Goal: Task Accomplishment & Management: Use online tool/utility

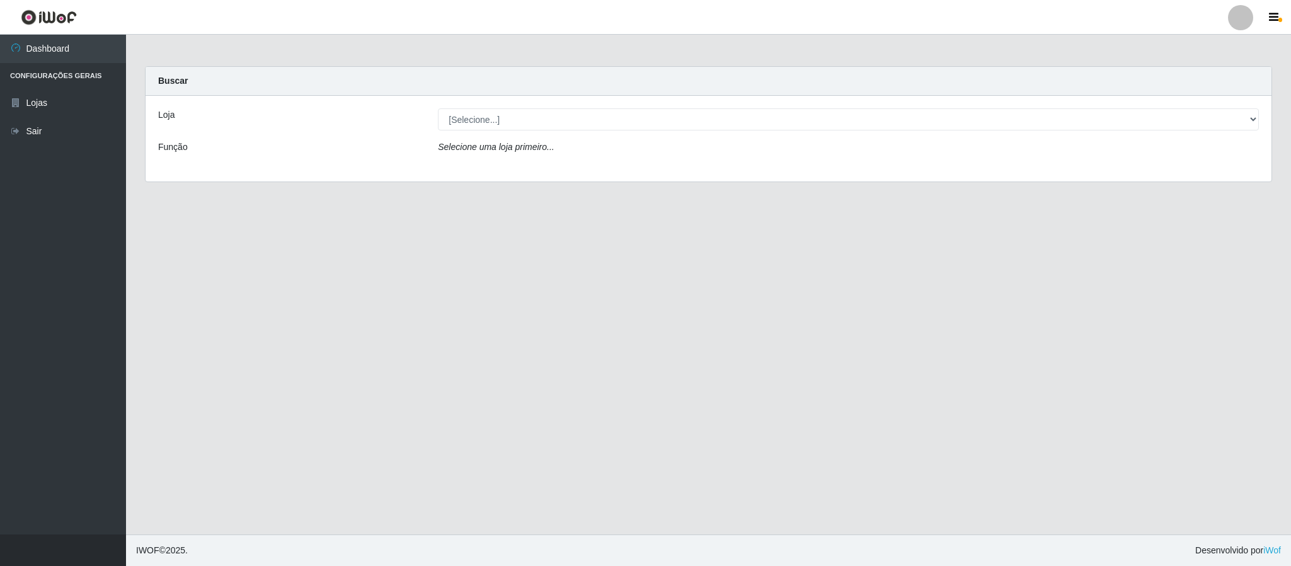
click at [500, 153] on div "Selecione uma loja primeiro..." at bounding box center [849, 150] width 840 height 18
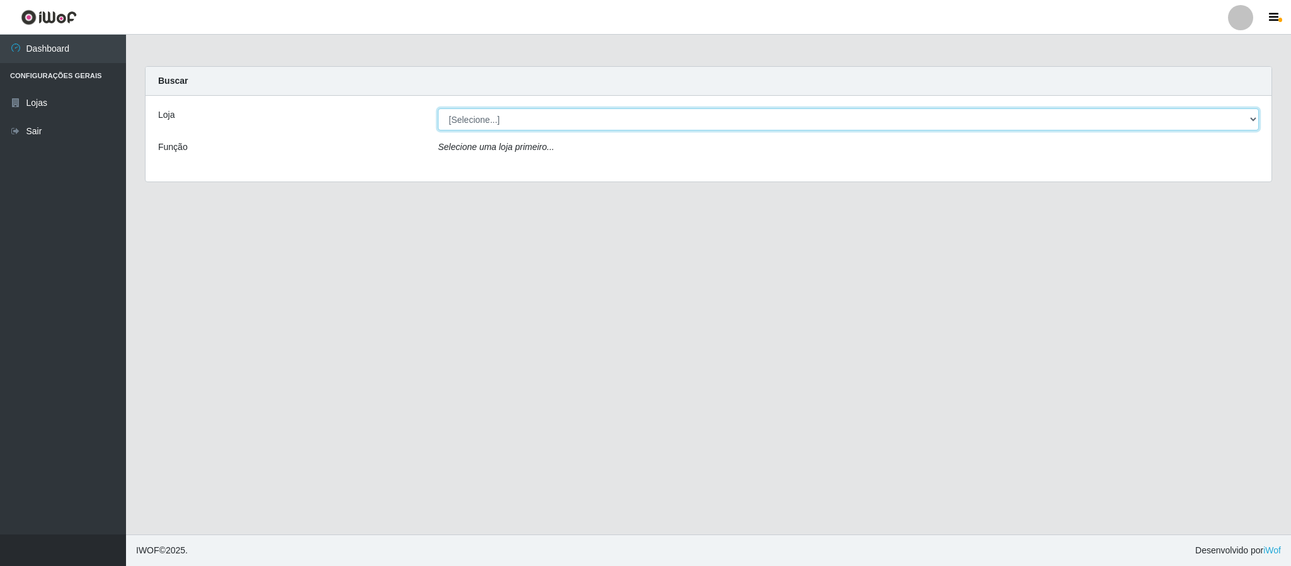
click at [460, 122] on select "[Selecione...] Queiroz Atacadão - Coophab" at bounding box center [848, 119] width 821 height 22
select select "463"
click at [438, 108] on select "[Selecione...] Queiroz Atacadão - Coophab" at bounding box center [848, 119] width 821 height 22
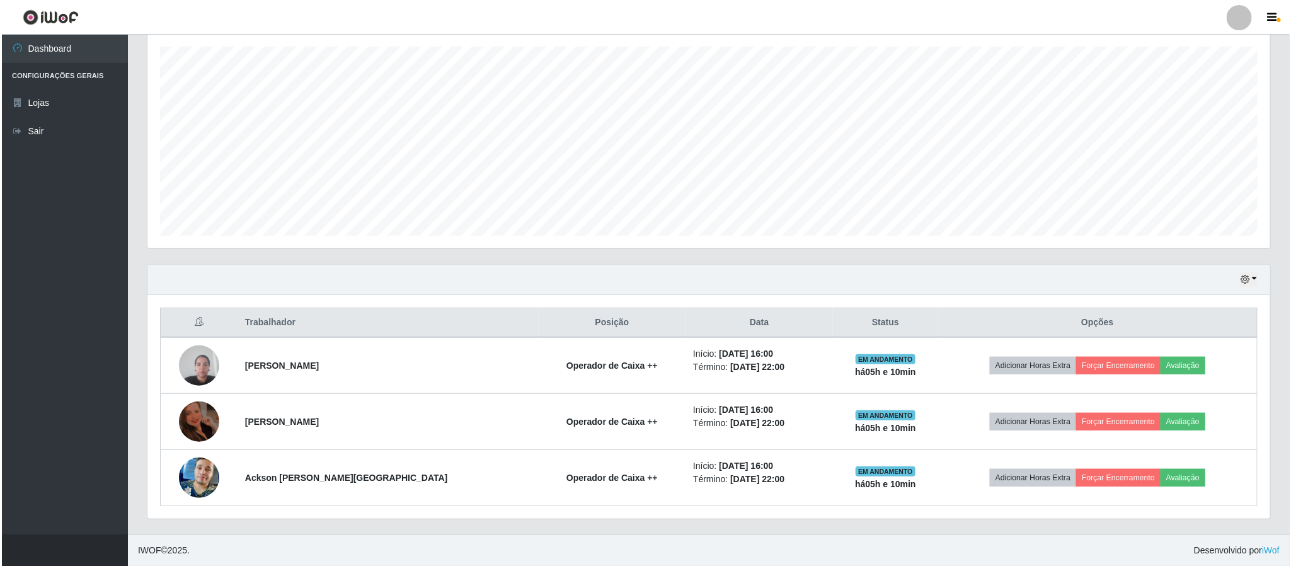
scroll to position [219, 0]
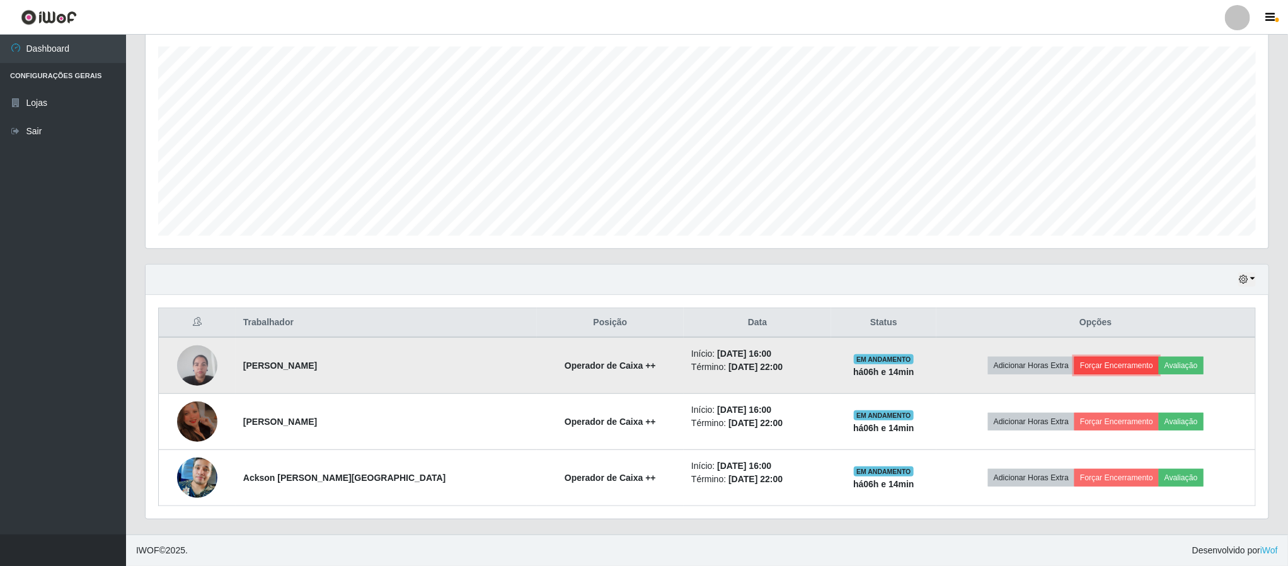
click at [1118, 364] on button "Forçar Encerramento" at bounding box center [1116, 366] width 84 height 18
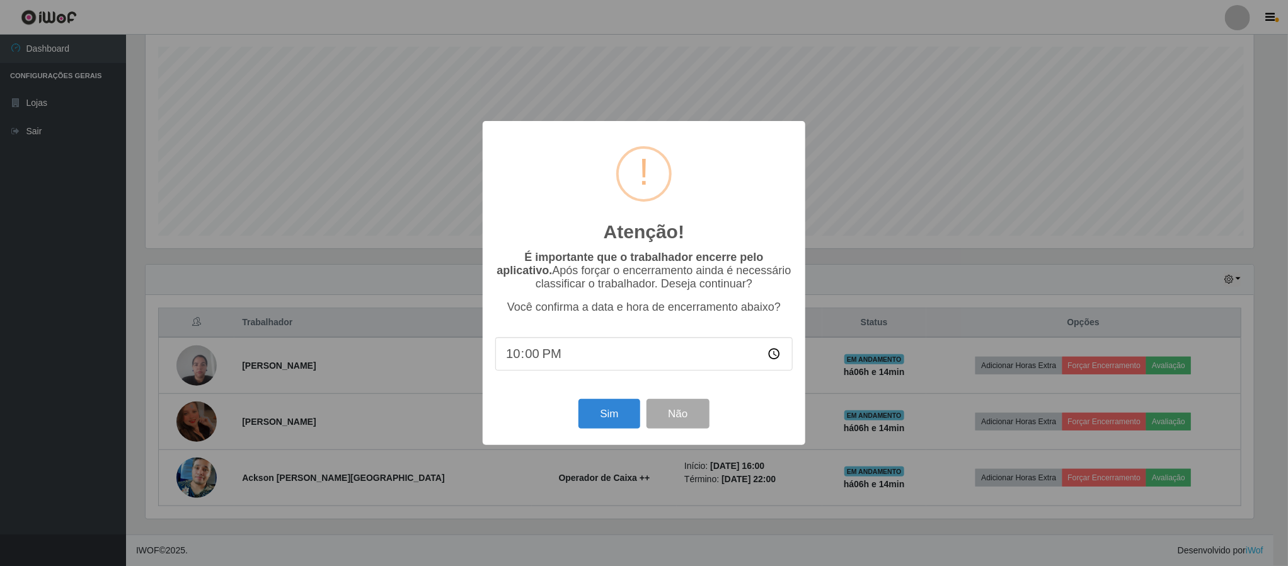
scroll to position [263, 1112]
click at [600, 432] on div "Sim Não" at bounding box center [645, 414] width 297 height 36
click at [609, 403] on div "Atenção! × É importante que o trabalhador encerre pelo aplicativo. Após forçar …" at bounding box center [646, 282] width 323 height 323
click at [613, 411] on button "Sim" at bounding box center [610, 414] width 61 height 30
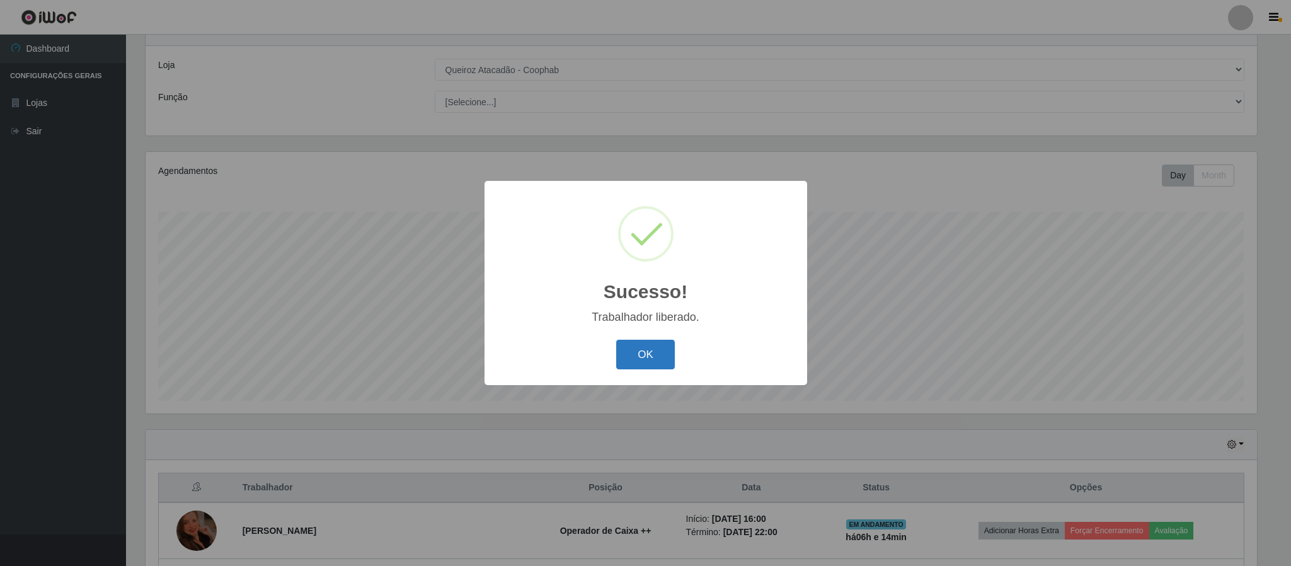
click at [641, 355] on button "OK" at bounding box center [645, 355] width 59 height 30
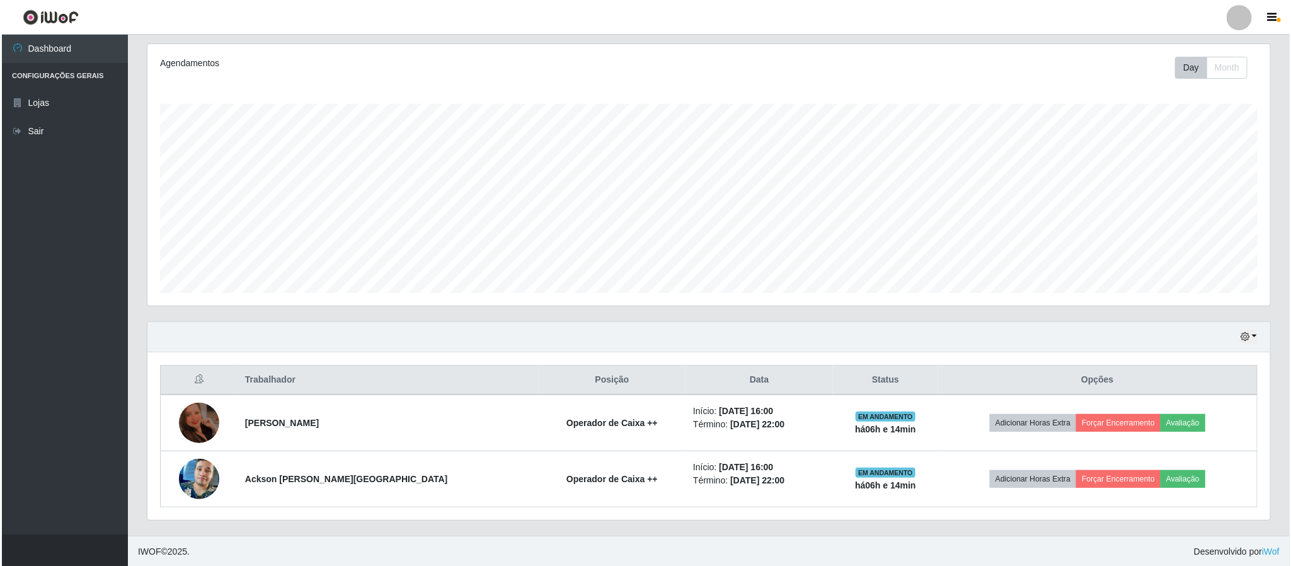
scroll to position [163, 0]
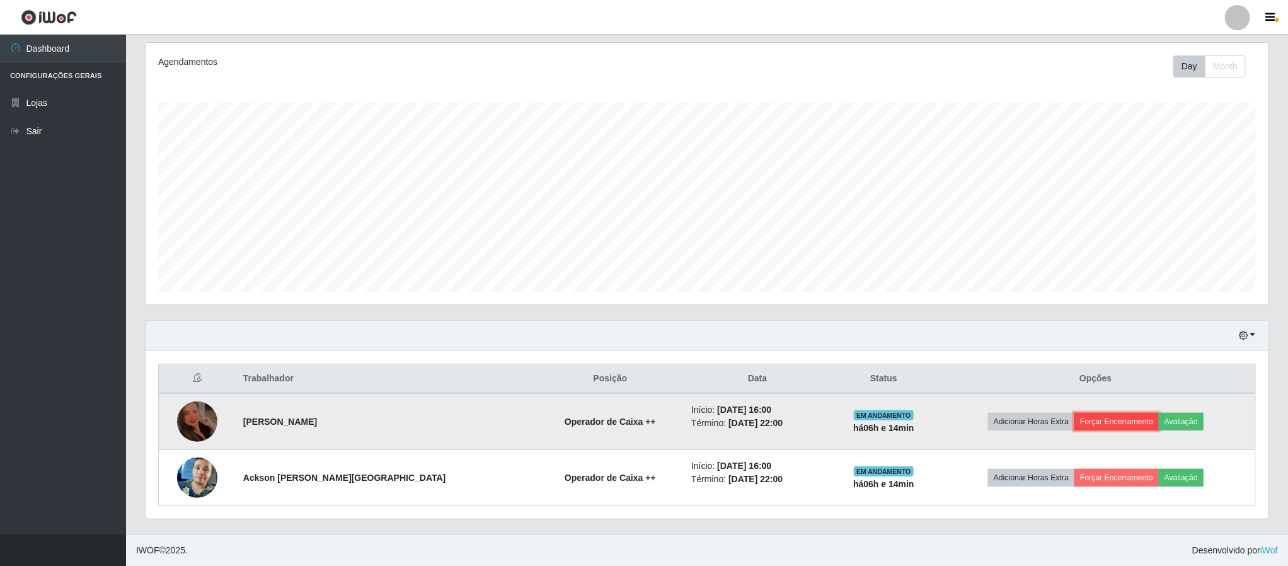
click at [1116, 428] on button "Forçar Encerramento" at bounding box center [1116, 422] width 84 height 18
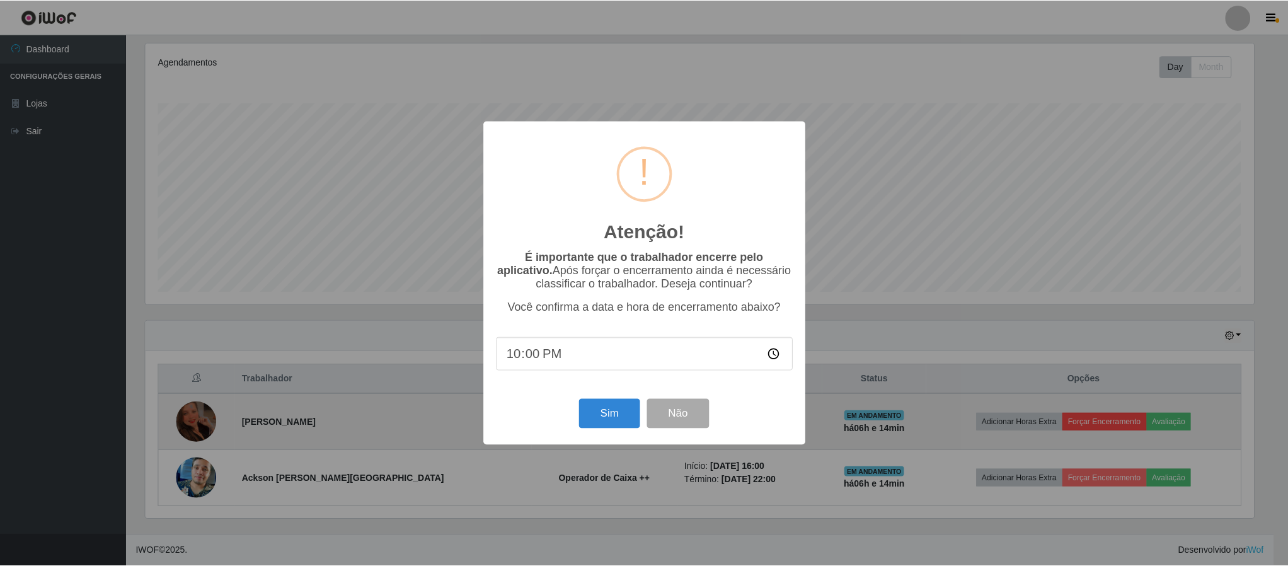
scroll to position [263, 1112]
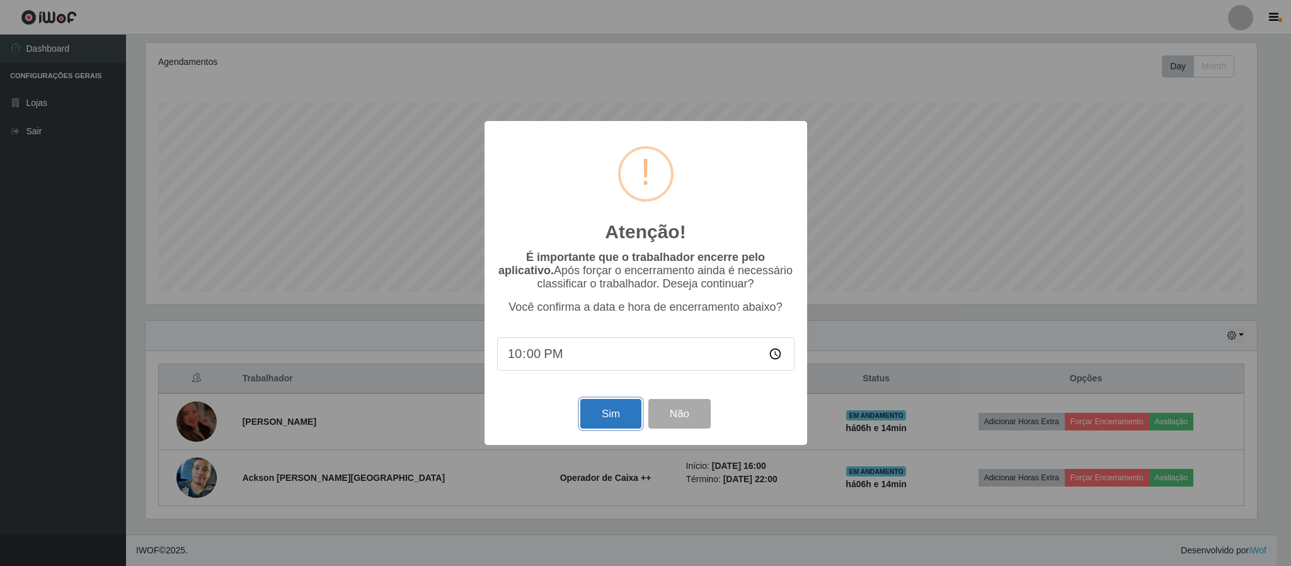
click at [601, 425] on button "Sim" at bounding box center [610, 414] width 61 height 30
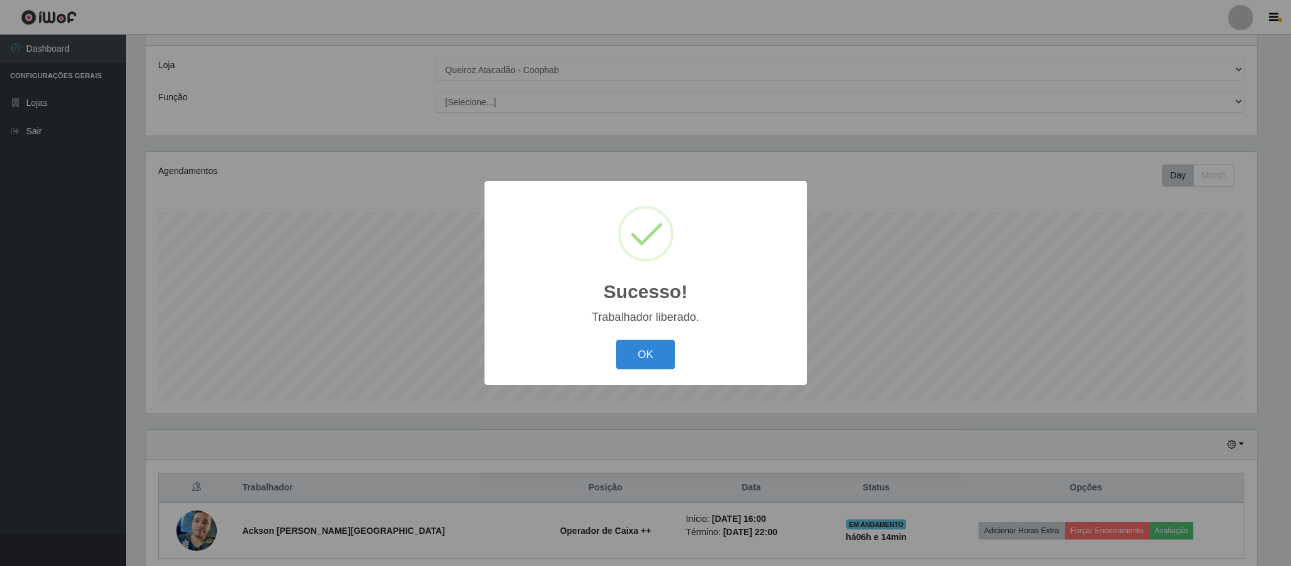
drag, startPoint x: 630, startPoint y: 356, endPoint x: 656, endPoint y: 371, distance: 30.5
click at [638, 357] on button "OK" at bounding box center [645, 355] width 59 height 30
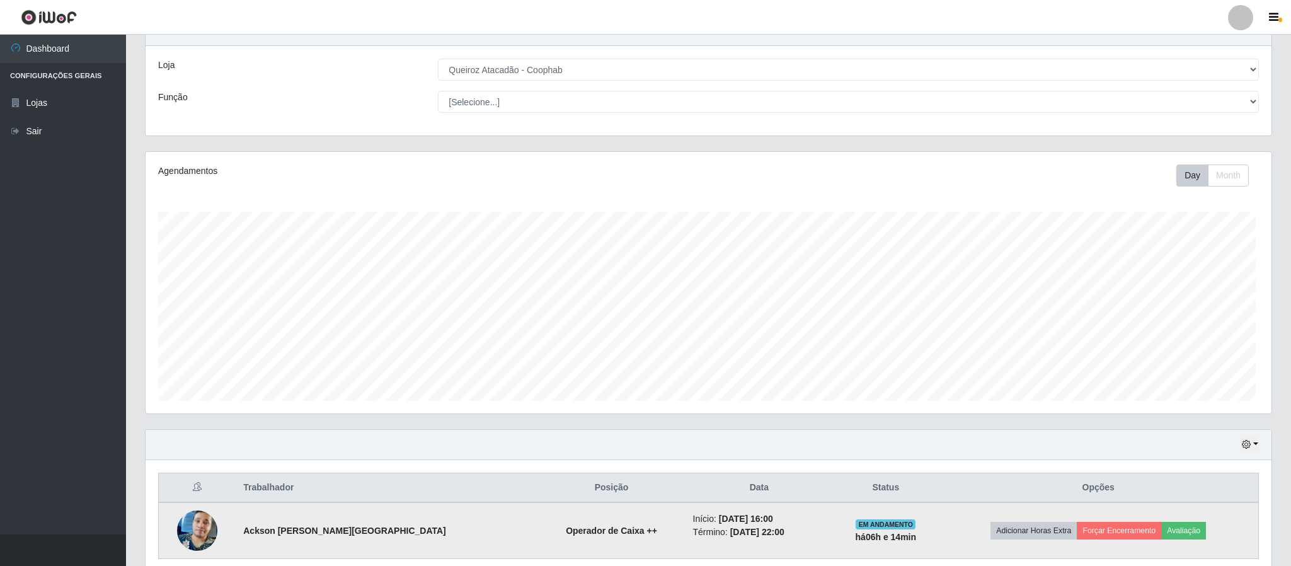
scroll to position [263, 1122]
click at [1093, 535] on button "Forçar Encerramento" at bounding box center [1116, 531] width 84 height 18
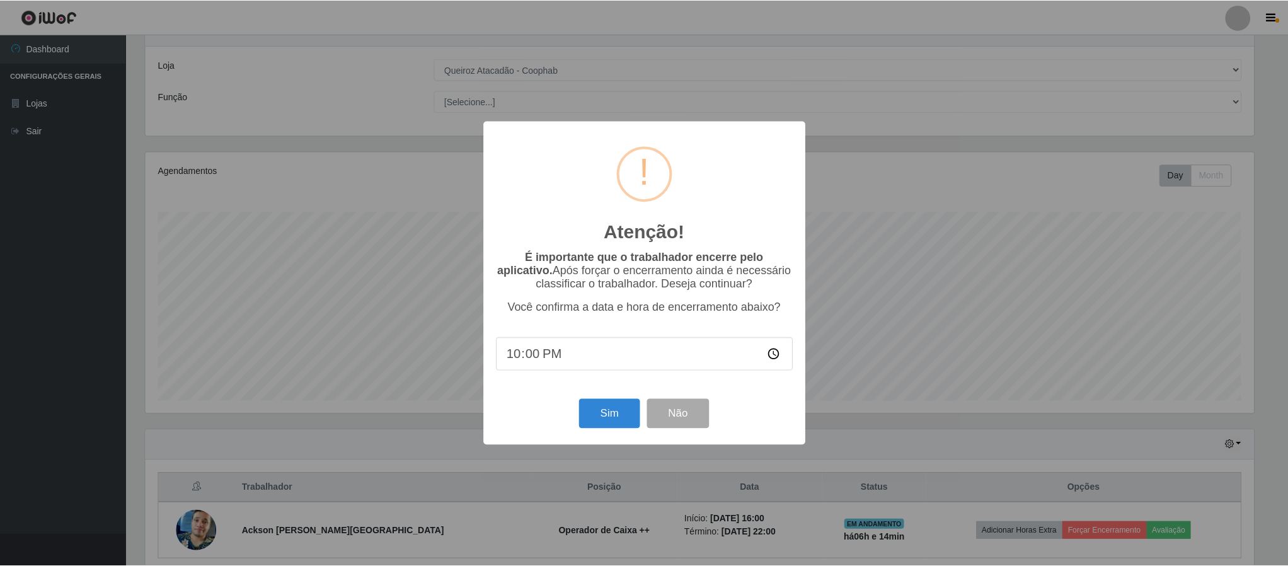
scroll to position [263, 1112]
click at [590, 409] on button "Sim" at bounding box center [610, 414] width 61 height 30
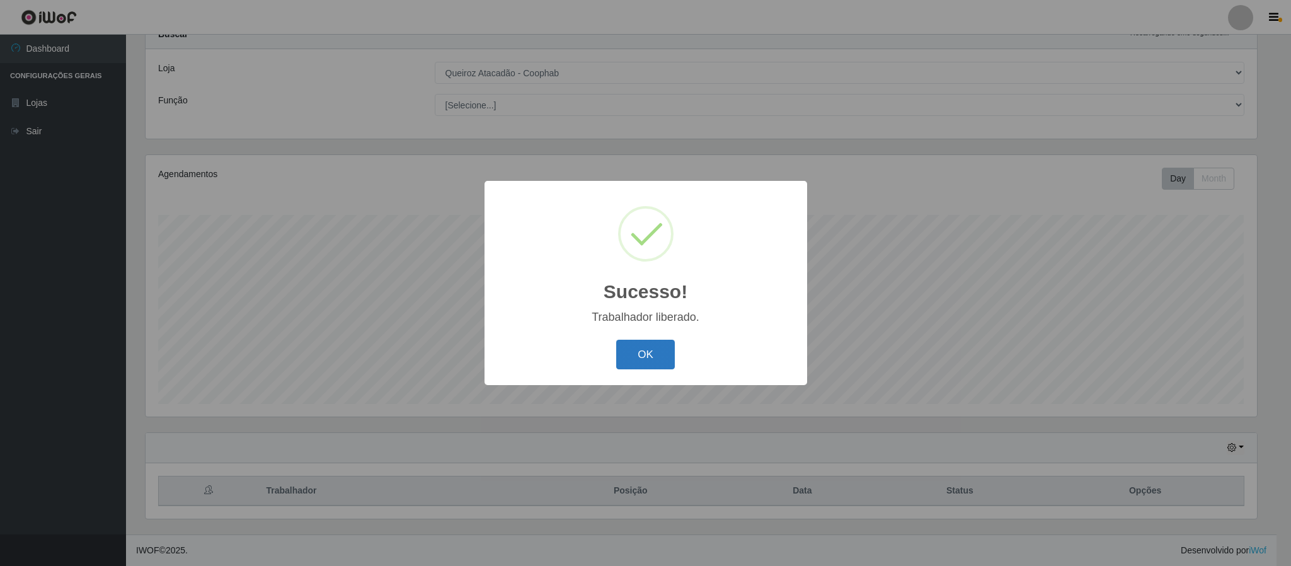
click at [630, 354] on button "OK" at bounding box center [645, 355] width 59 height 30
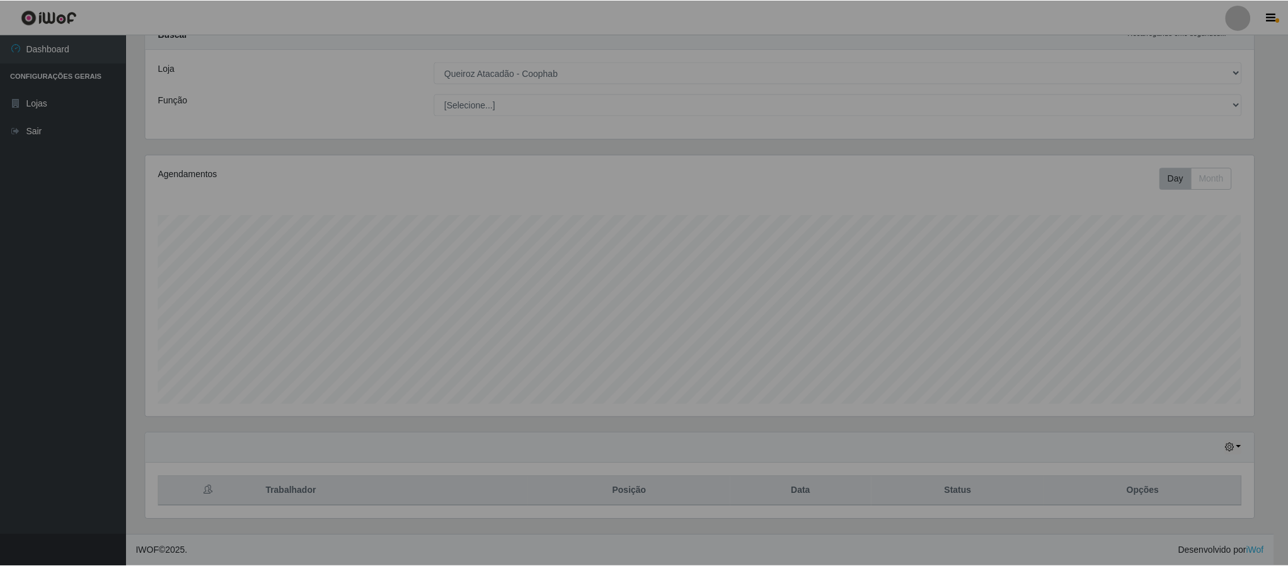
scroll to position [263, 1122]
